Goal: Task Accomplishment & Management: Complete application form

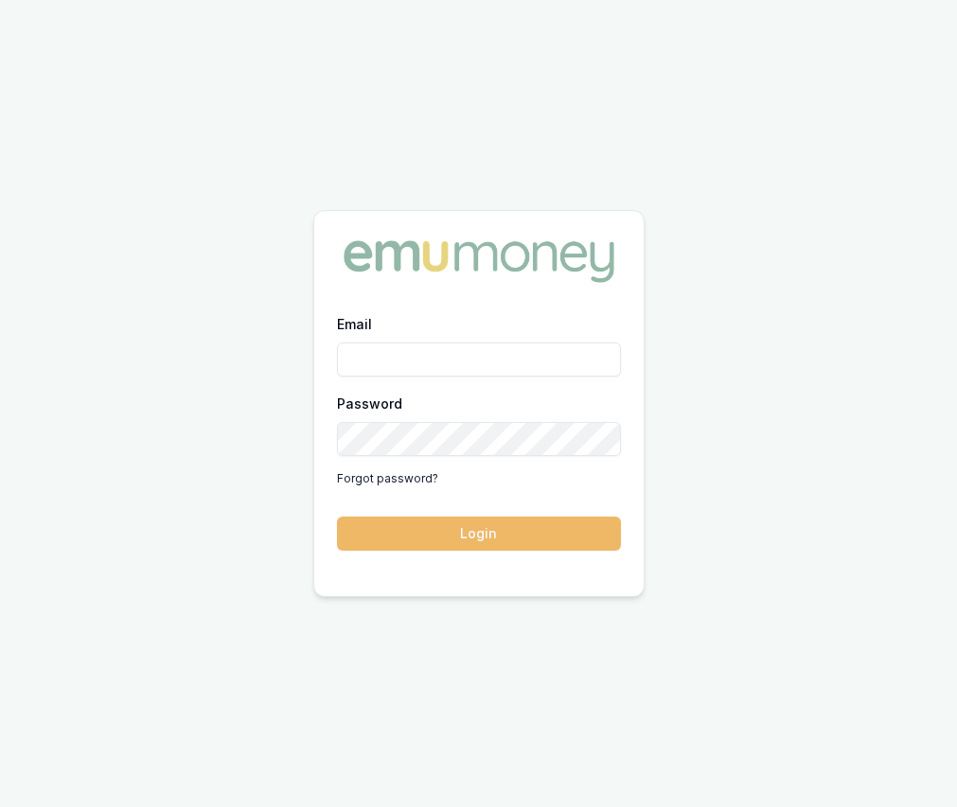
type input "[EMAIL_ADDRESS][DOMAIN_NAME]"
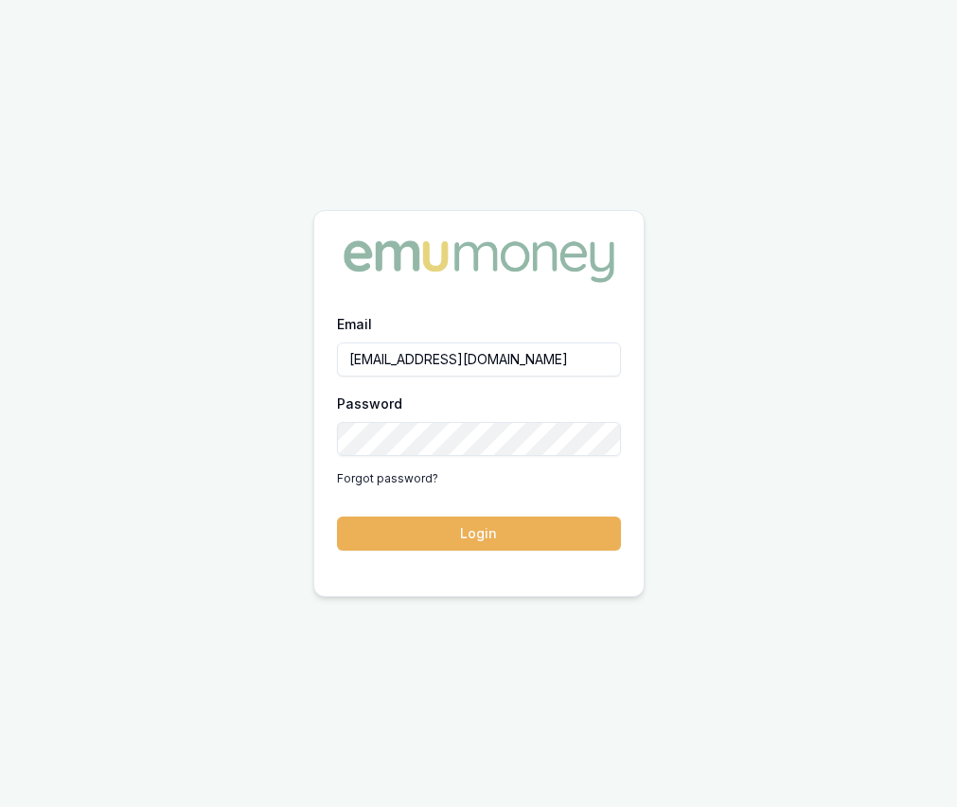
click at [497, 537] on button "Login" at bounding box center [479, 534] width 284 height 34
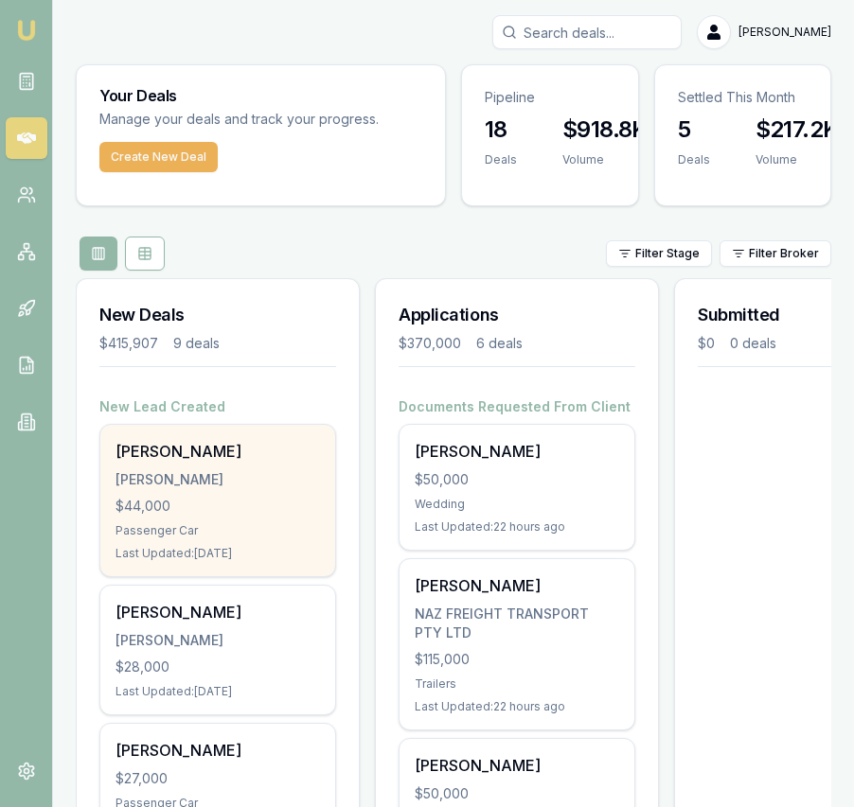
click at [243, 441] on div "[PERSON_NAME]" at bounding box center [217, 451] width 204 height 23
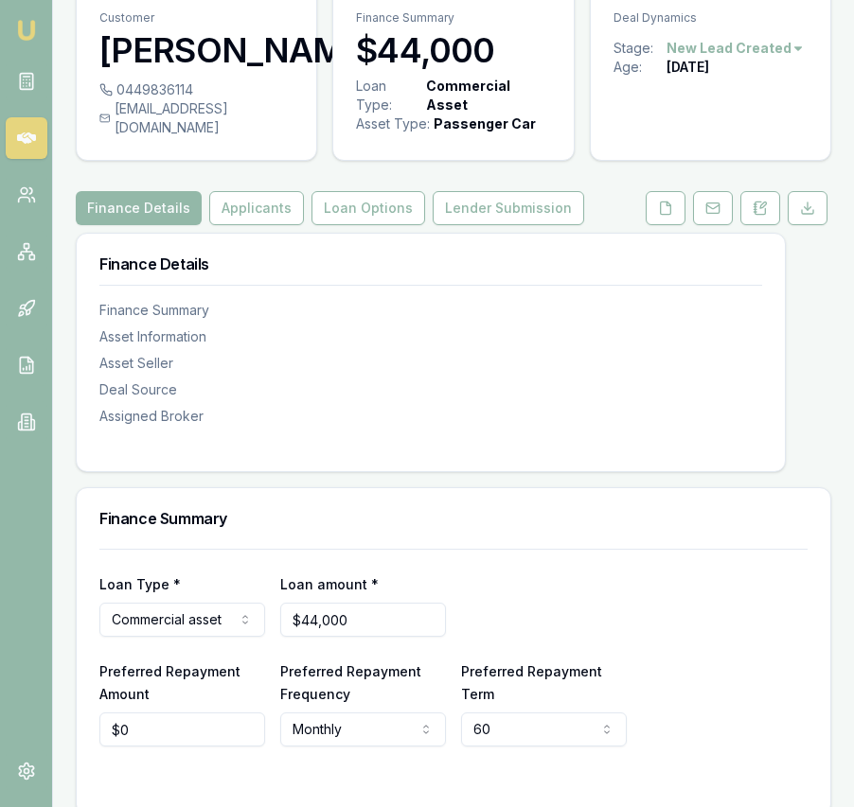
scroll to position [31, 0]
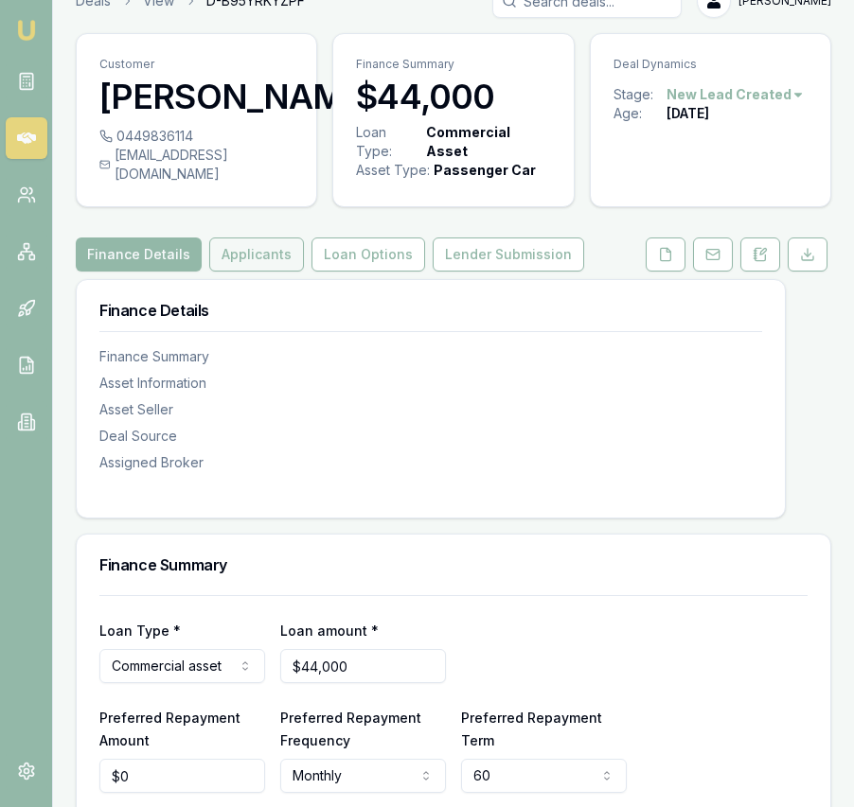
click at [242, 272] on button "Applicants" at bounding box center [256, 255] width 95 height 34
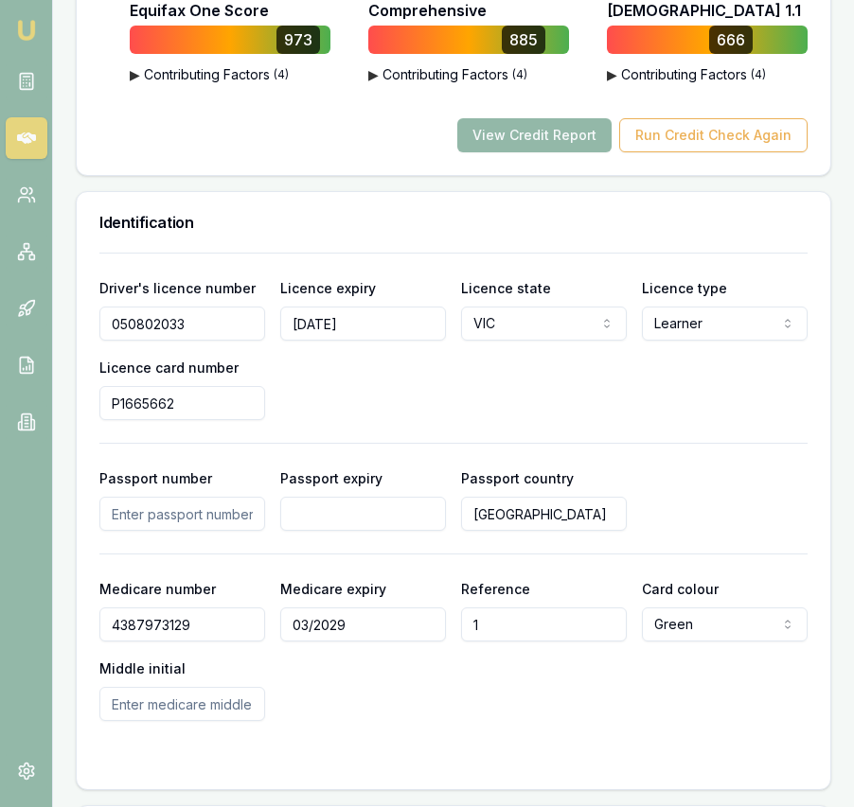
scroll to position [1390, 0]
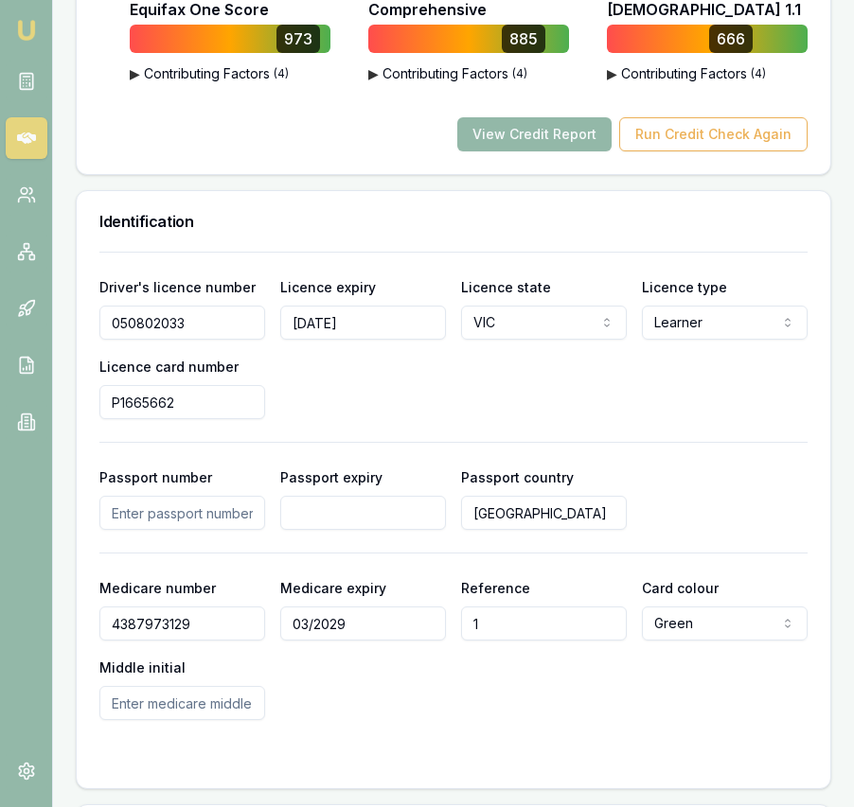
click at [171, 340] on input "050802033" at bounding box center [182, 323] width 166 height 34
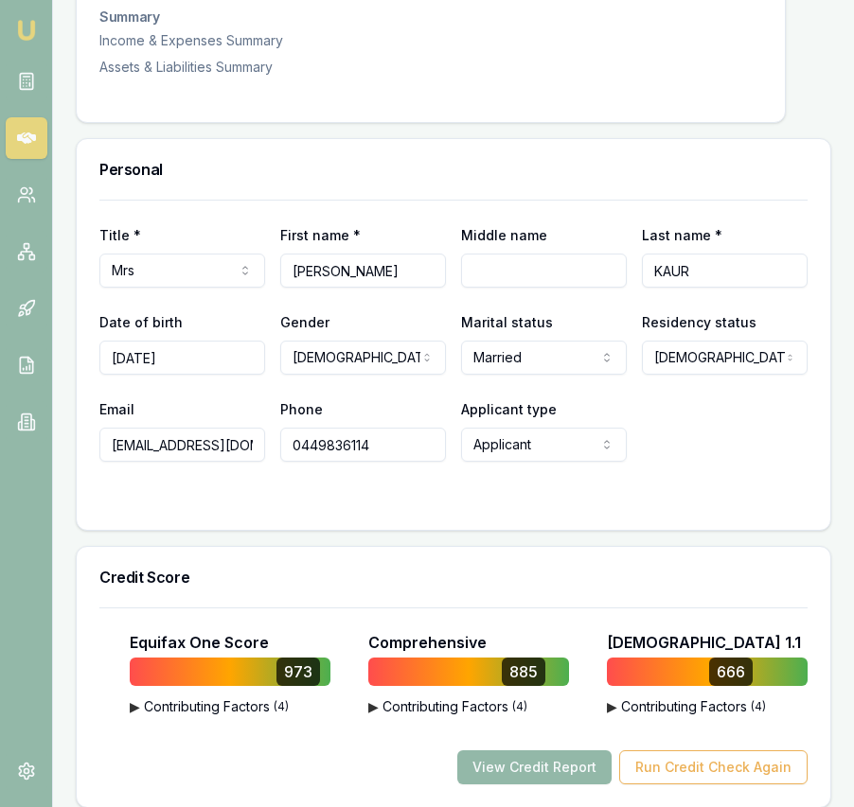
scroll to position [0, 0]
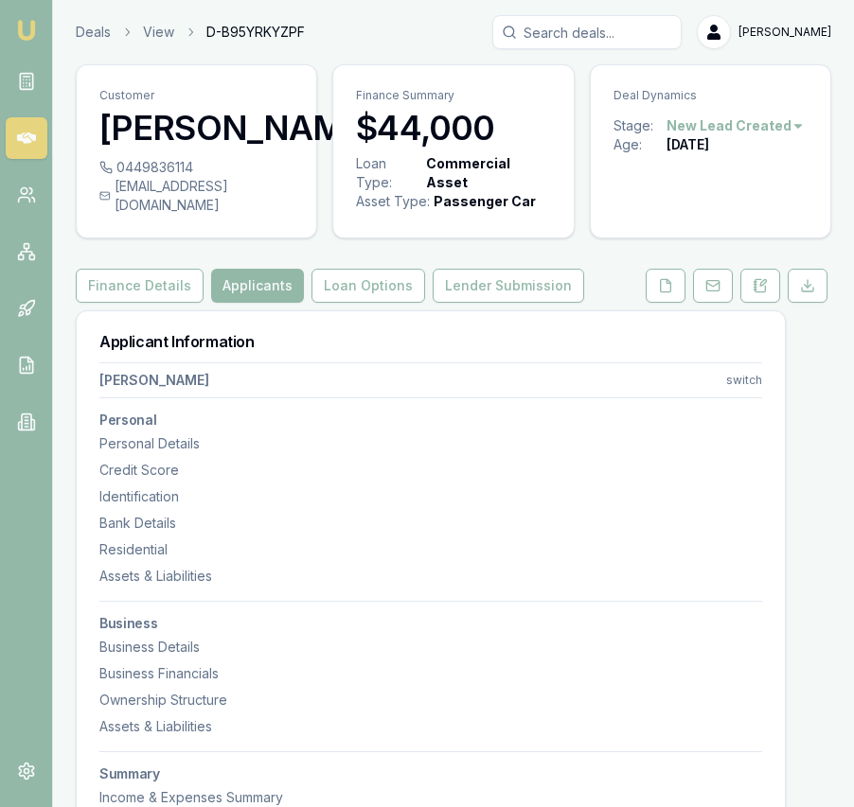
drag, startPoint x: 101, startPoint y: 223, endPoint x: 293, endPoint y: 223, distance: 192.1
click at [293, 223] on div "0449836114 sukhinabha30@yahoo.com.au" at bounding box center [196, 197] width 239 height 79
drag, startPoint x: 291, startPoint y: 225, endPoint x: 114, endPoint y: 224, distance: 177.0
click at [105, 215] on div "sukhinabha30@yahoo.com.au" at bounding box center [196, 196] width 194 height 38
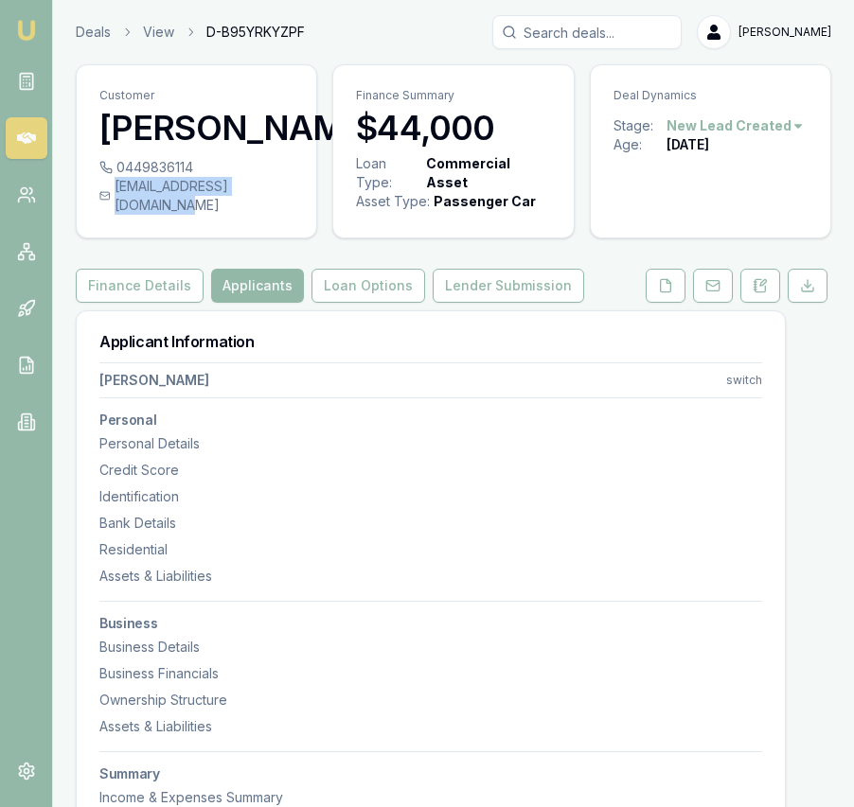
copy div "sukhinabha30@yahoo.com.au"
drag, startPoint x: 199, startPoint y: 203, endPoint x: 190, endPoint y: 207, distance: 9.7
click at [190, 177] on div "0449836114" at bounding box center [196, 167] width 194 height 19
copy div "0449836114"
click at [668, 293] on icon at bounding box center [665, 285] width 15 height 15
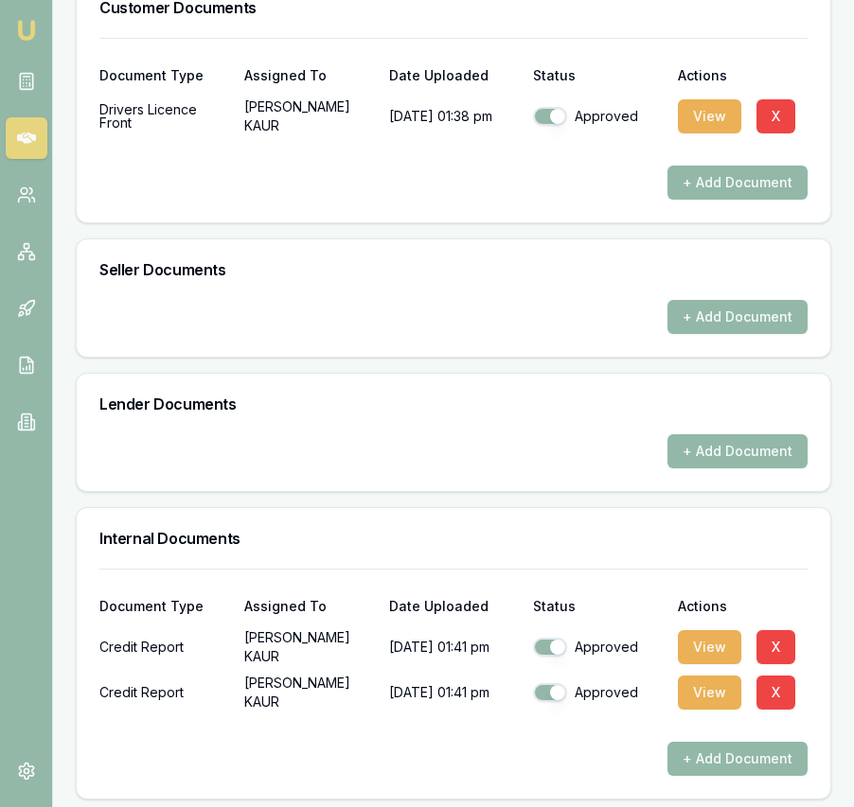
scroll to position [1069, 0]
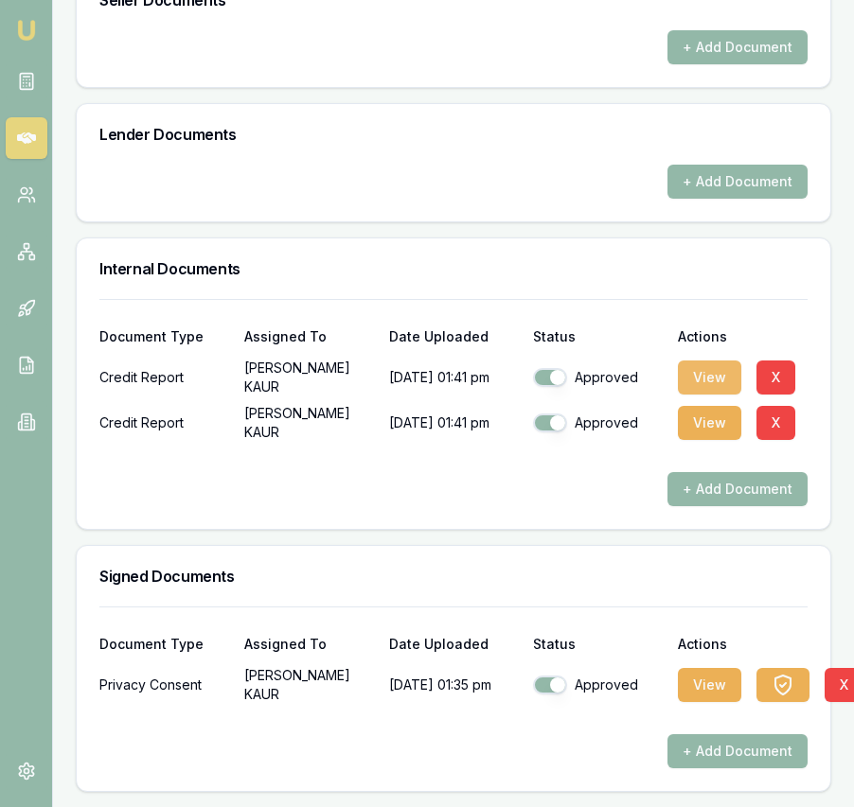
click at [713, 377] on button "View" at bounding box center [709, 378] width 63 height 34
